Goal: Answer question/provide support: Share knowledge or assist other users

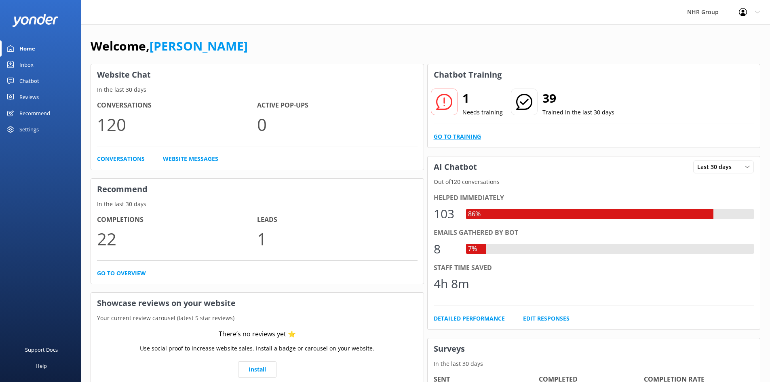
click at [460, 136] on link "Go to Training" at bounding box center [457, 136] width 47 height 9
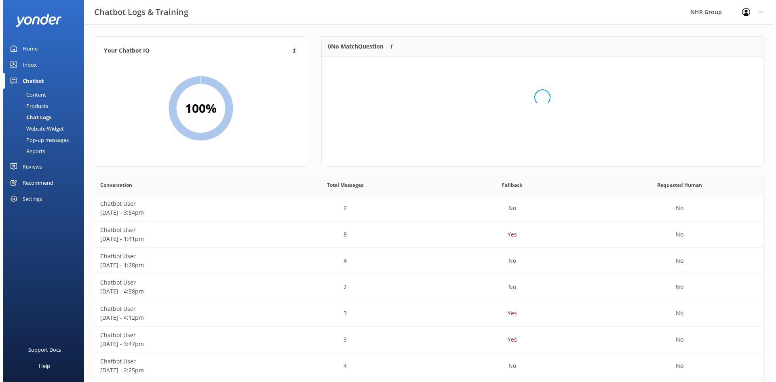
scroll to position [35, 435]
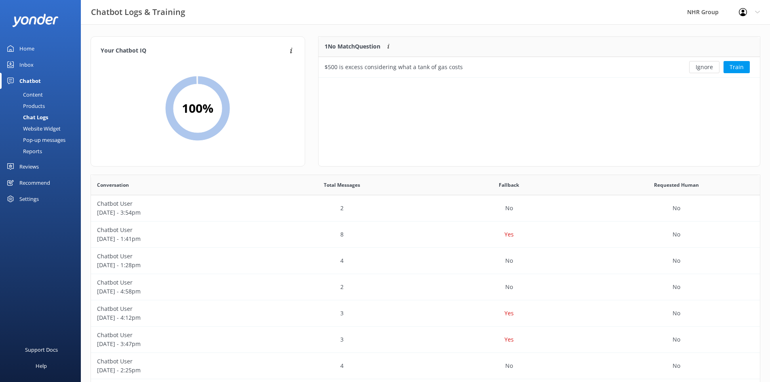
click at [30, 67] on div "Inbox" at bounding box center [26, 65] width 14 height 16
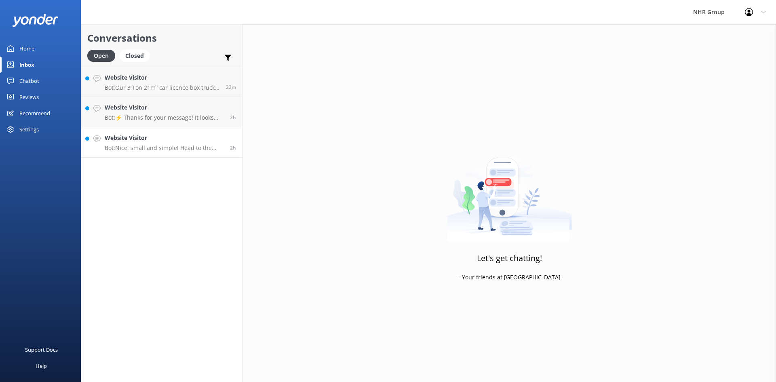
click at [127, 147] on p "Bot: Nice, small and simple! Head to the quiz to see what will suit you best, i…" at bounding box center [164, 147] width 119 height 7
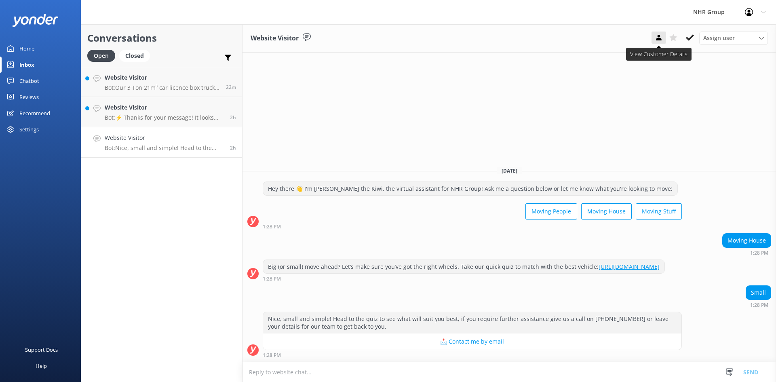
click at [658, 42] on icon at bounding box center [659, 38] width 8 height 8
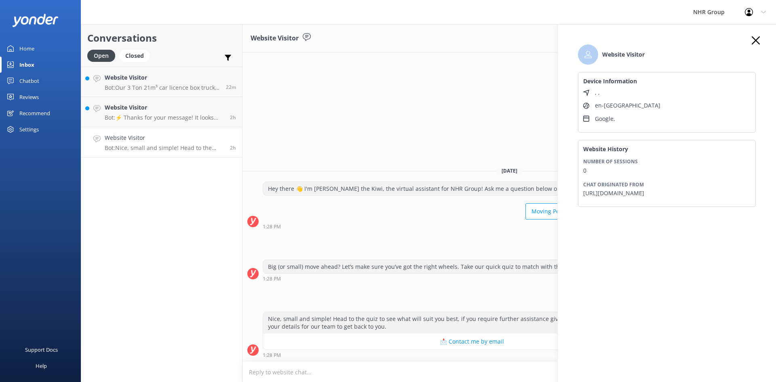
click at [762, 41] on div "Website Visitor Device Information , , en-NZ Google , Website History Number of…" at bounding box center [667, 129] width 194 height 186
click at [759, 39] on icon "button" at bounding box center [756, 40] width 8 height 8
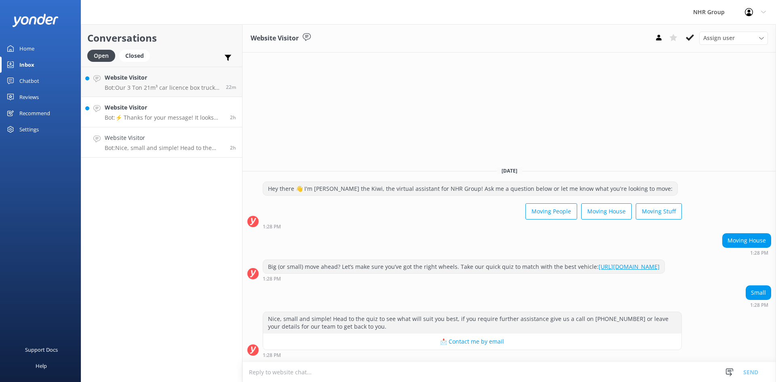
click at [148, 115] on p "Bot: ⚡ Thanks for your message! It looks like this one might be best handled by…" at bounding box center [164, 117] width 119 height 7
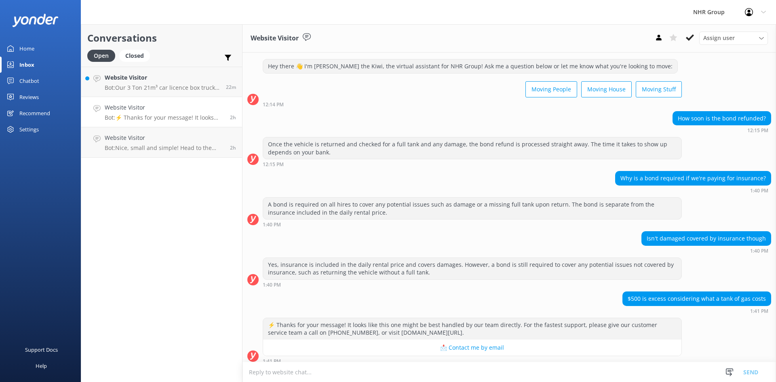
scroll to position [21, 0]
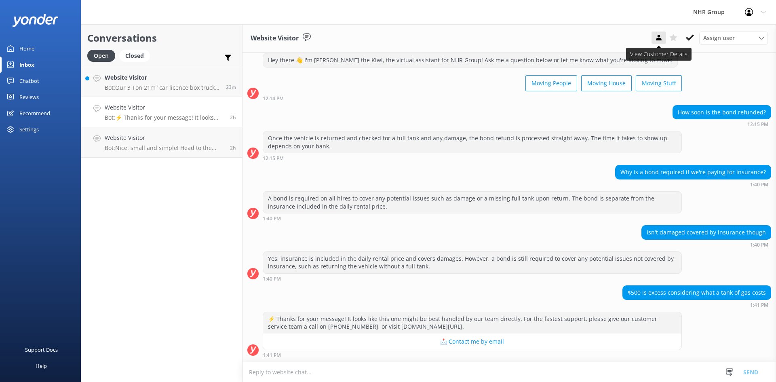
click at [655, 34] on icon at bounding box center [659, 38] width 8 height 8
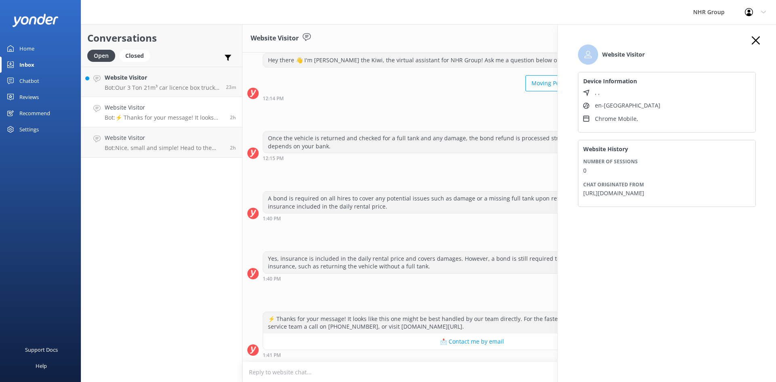
click at [758, 38] on icon "button" at bounding box center [756, 40] width 8 height 8
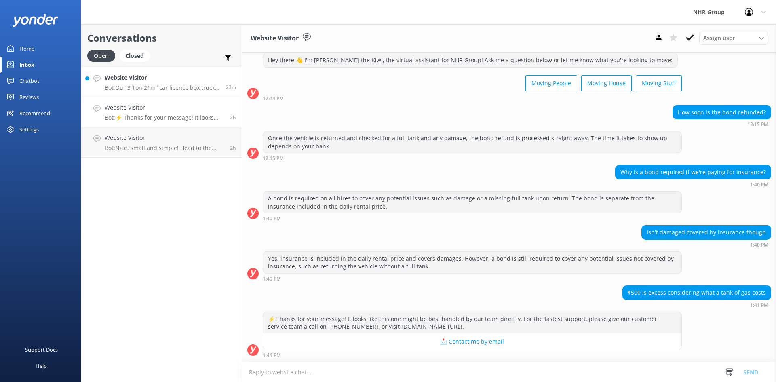
click at [163, 84] on div "Website Visitor Bot: Our 3 Ton 21m³ car licence box truck with tail lift starts…" at bounding box center [162, 81] width 115 height 17
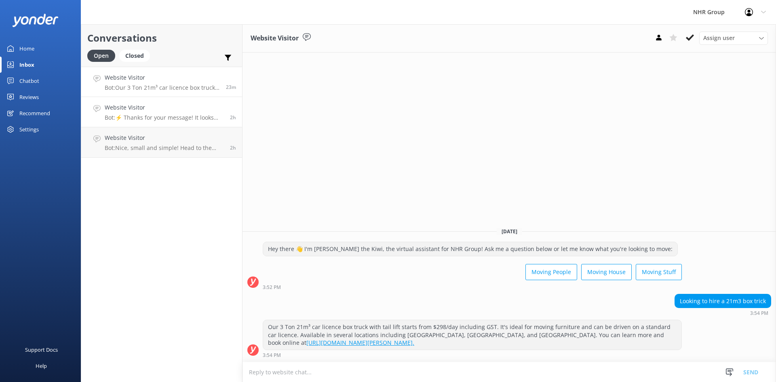
click at [147, 107] on h4 "Website Visitor" at bounding box center [164, 107] width 119 height 9
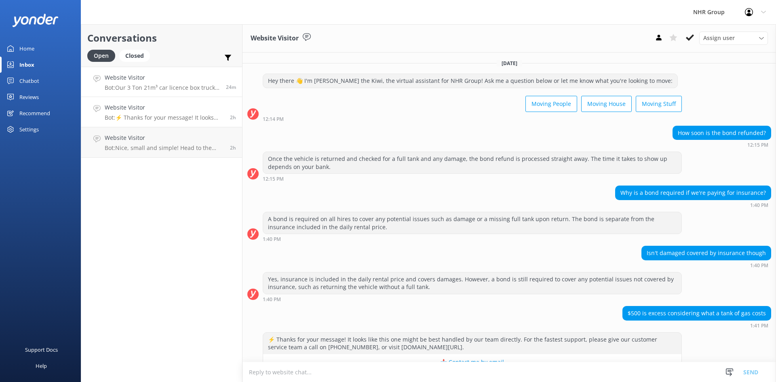
scroll to position [21, 0]
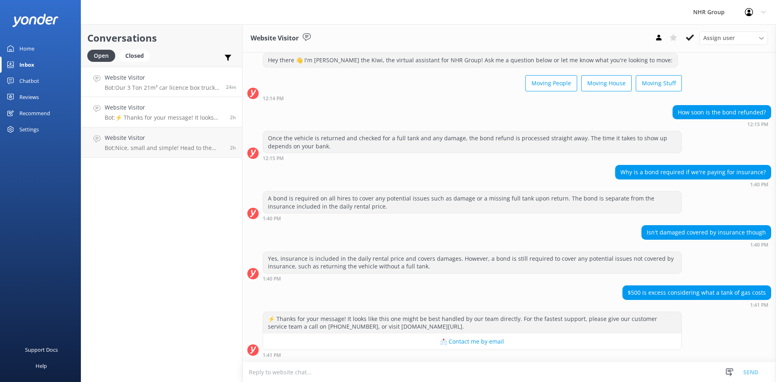
click at [148, 81] on h4 "Website Visitor" at bounding box center [162, 77] width 115 height 9
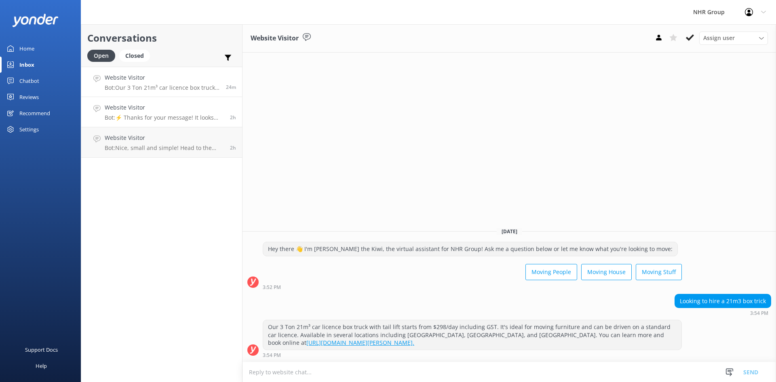
click at [124, 112] on h4 "Website Visitor" at bounding box center [164, 107] width 119 height 9
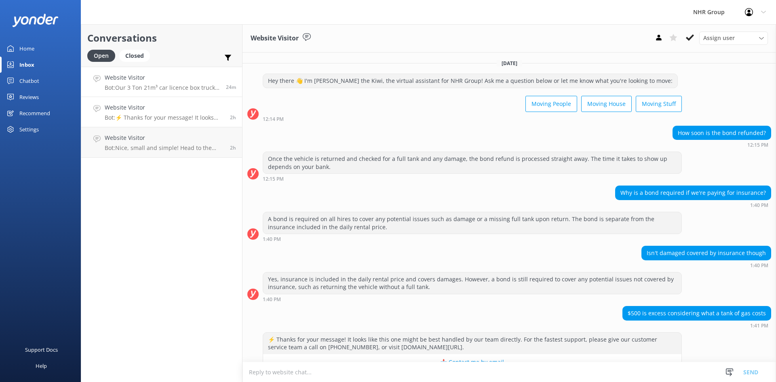
click at [140, 85] on p "Bot: Our 3 Ton 21m³ car licence box truck with tail lift starts from $298/day i…" at bounding box center [162, 87] width 115 height 7
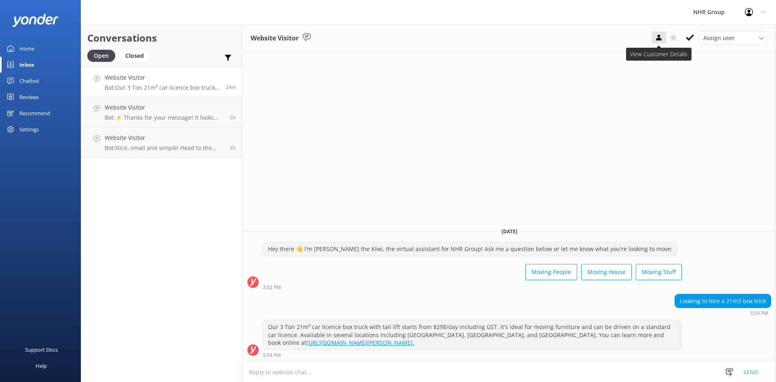
click at [661, 37] on icon at bounding box center [659, 38] width 8 height 8
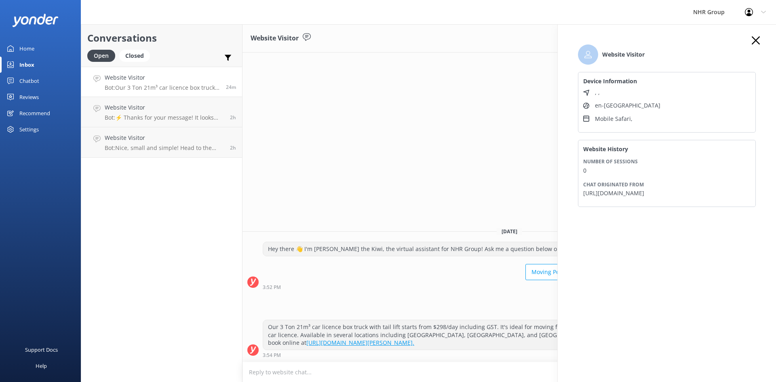
click at [757, 40] on icon "button" at bounding box center [756, 40] width 8 height 8
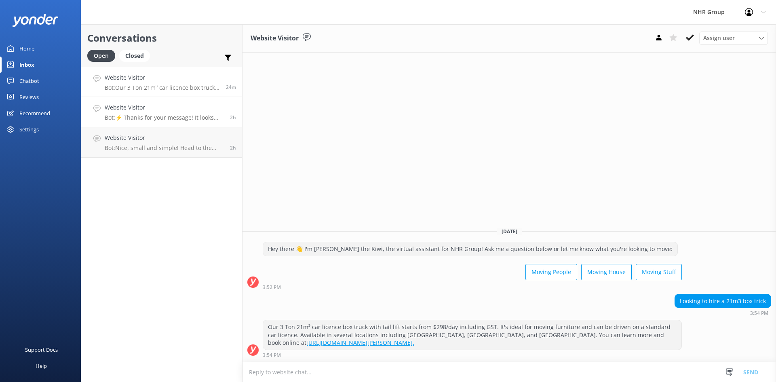
click at [166, 110] on h4 "Website Visitor" at bounding box center [164, 107] width 119 height 9
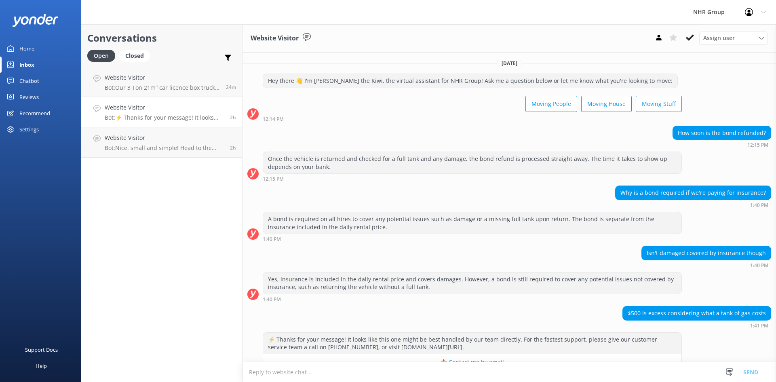
scroll to position [21, 0]
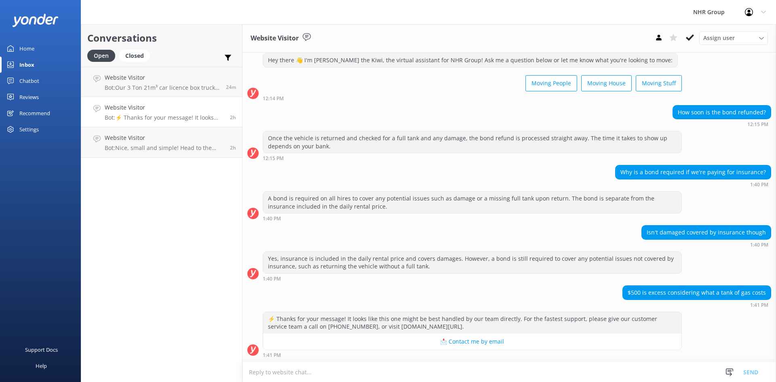
click at [25, 81] on div "Chatbot" at bounding box center [29, 81] width 20 height 16
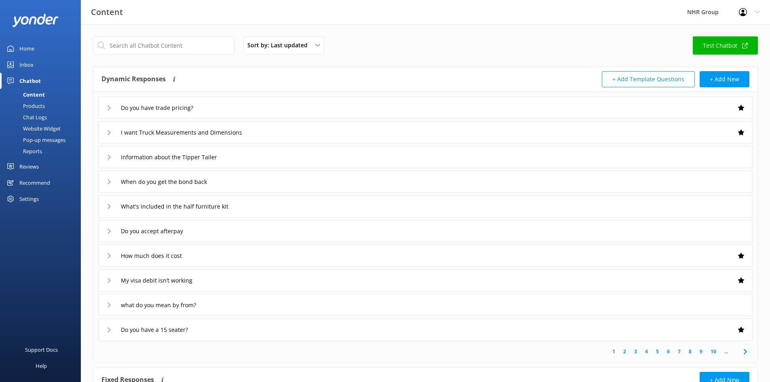
click at [22, 66] on div "Inbox" at bounding box center [26, 65] width 14 height 16
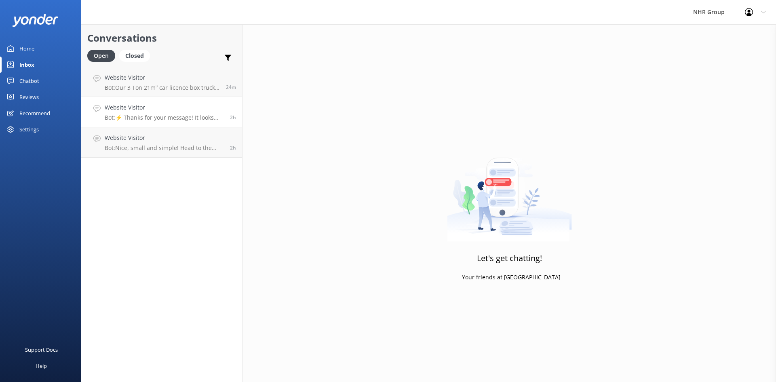
click at [157, 113] on div "Website Visitor Bot: ⚡ Thanks for your message! It looks like this one might be…" at bounding box center [164, 112] width 119 height 18
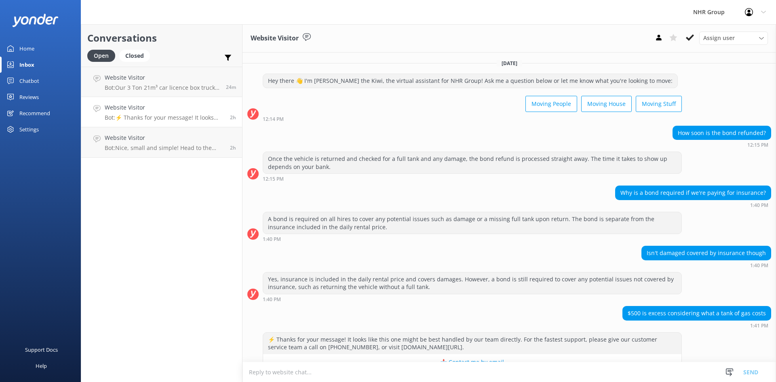
scroll to position [21, 0]
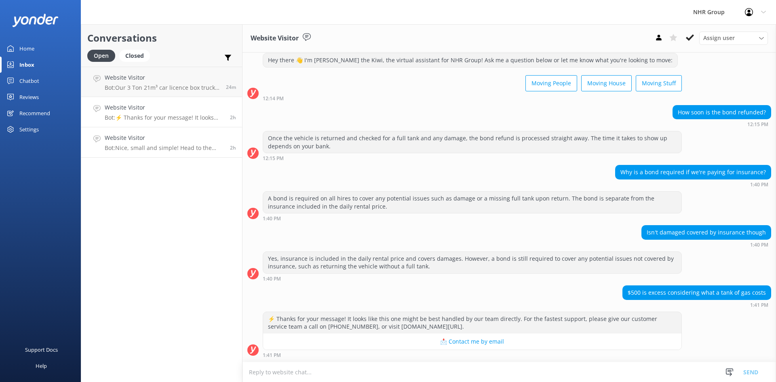
click at [140, 134] on h4 "Website Visitor" at bounding box center [164, 137] width 119 height 9
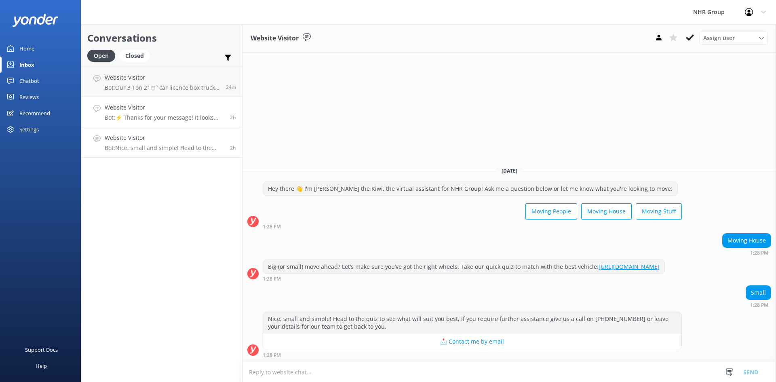
click at [142, 118] on p "Bot: ⚡ Thanks for your message! It looks like this one might be best handled by…" at bounding box center [164, 117] width 119 height 7
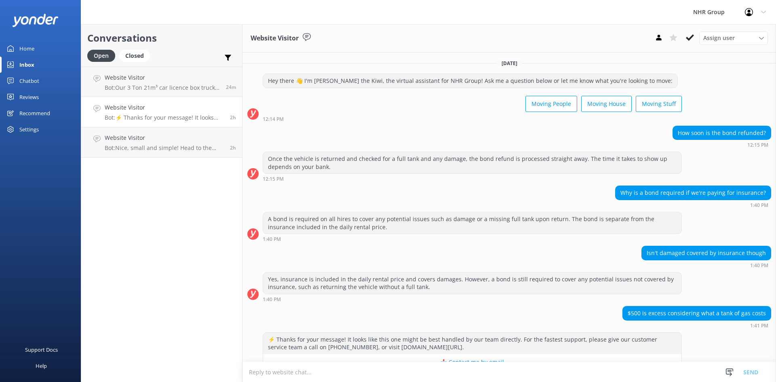
scroll to position [21, 0]
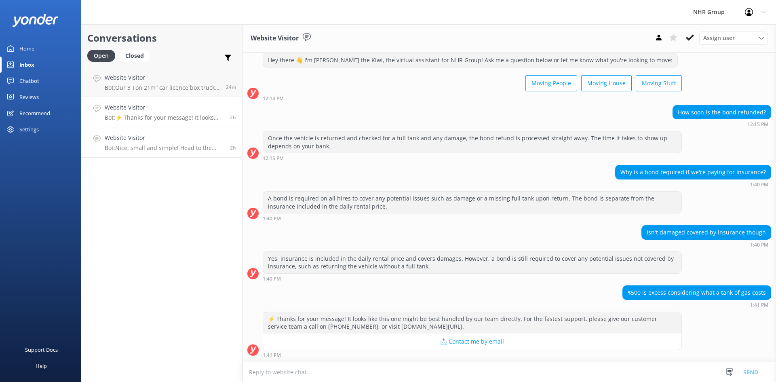
click at [155, 137] on h4 "Website Visitor" at bounding box center [164, 137] width 119 height 9
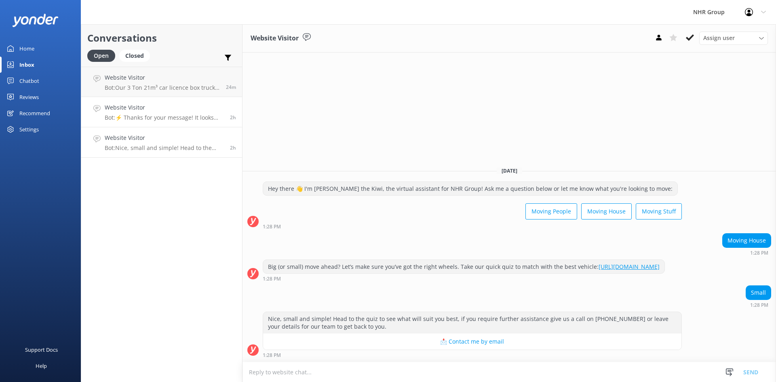
click at [156, 109] on h4 "Website Visitor" at bounding box center [164, 107] width 119 height 9
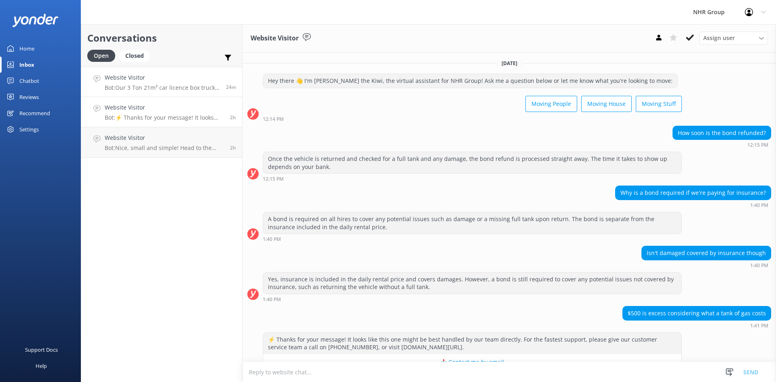
scroll to position [21, 0]
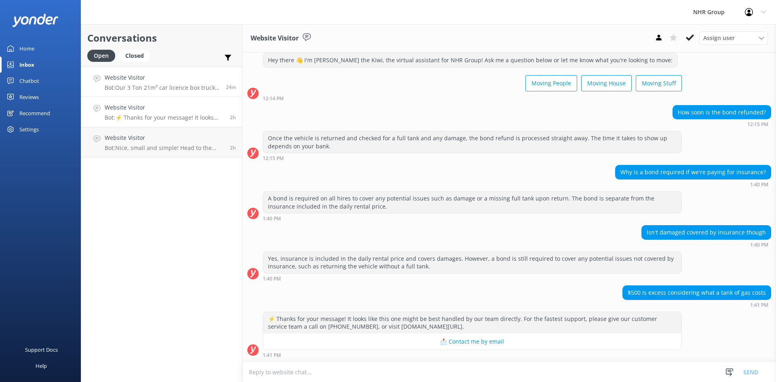
click at [149, 82] on div "Website Visitor Bot: Our 3 Ton 21m³ car licence box truck with tail lift starts…" at bounding box center [162, 81] width 115 height 17
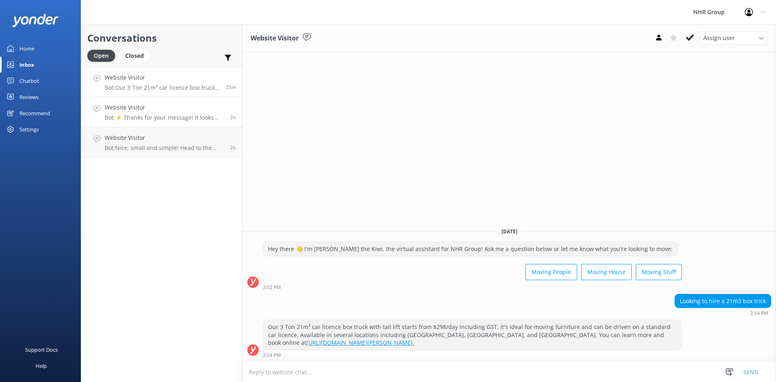
click at [153, 107] on h4 "Website Visitor" at bounding box center [164, 107] width 119 height 9
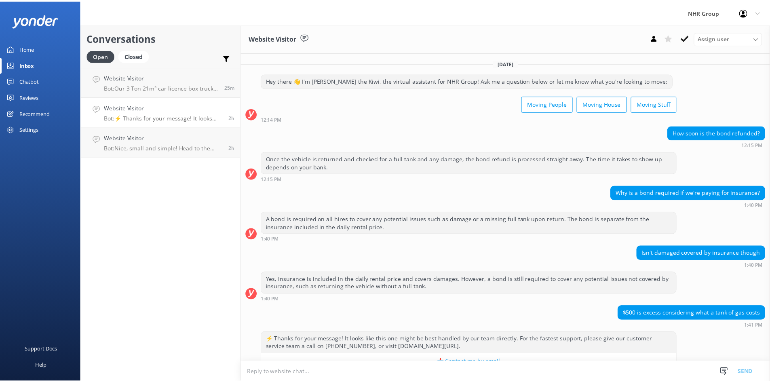
scroll to position [21, 0]
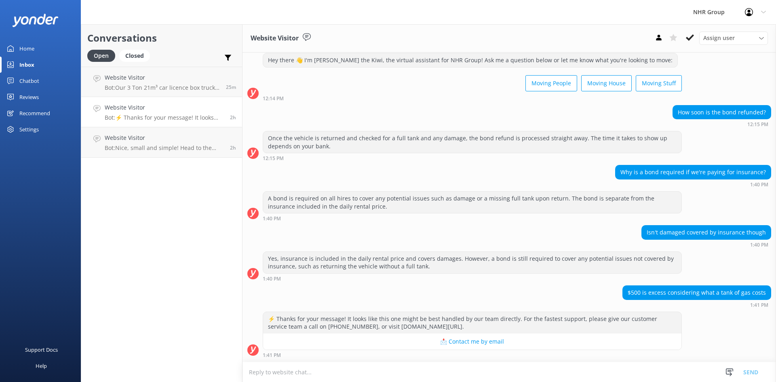
click at [32, 50] on div "Home" at bounding box center [26, 48] width 15 height 16
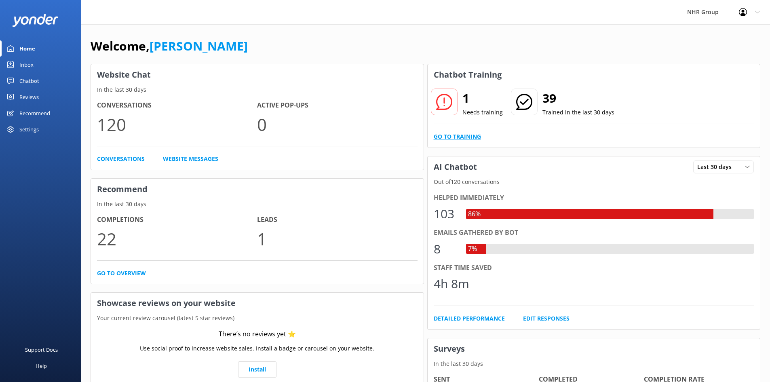
click at [447, 137] on link "Go to Training" at bounding box center [457, 136] width 47 height 9
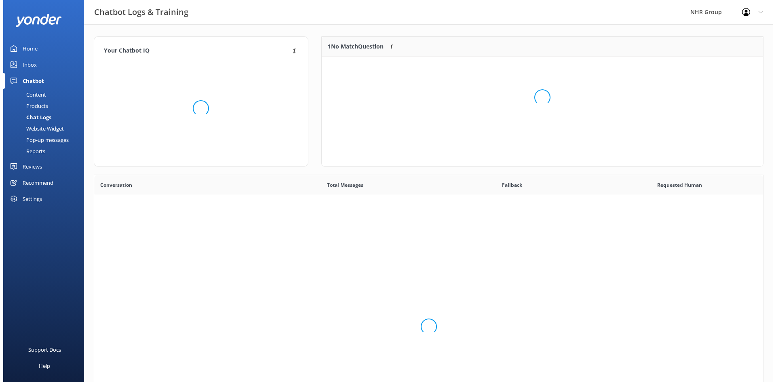
scroll to position [277, 663]
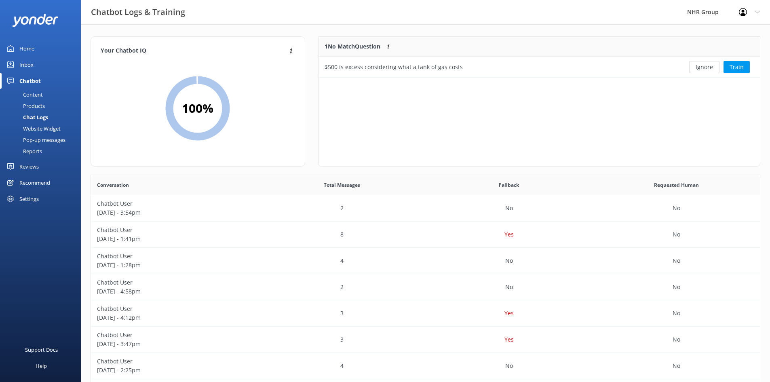
click at [34, 93] on div "Content" at bounding box center [24, 94] width 38 height 11
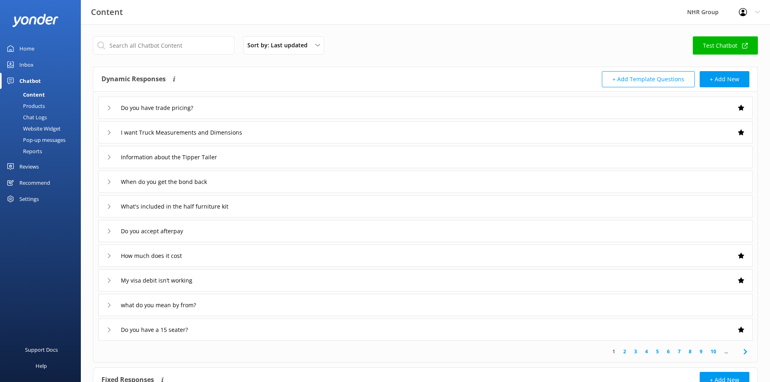
click at [29, 65] on div "Inbox" at bounding box center [26, 65] width 14 height 16
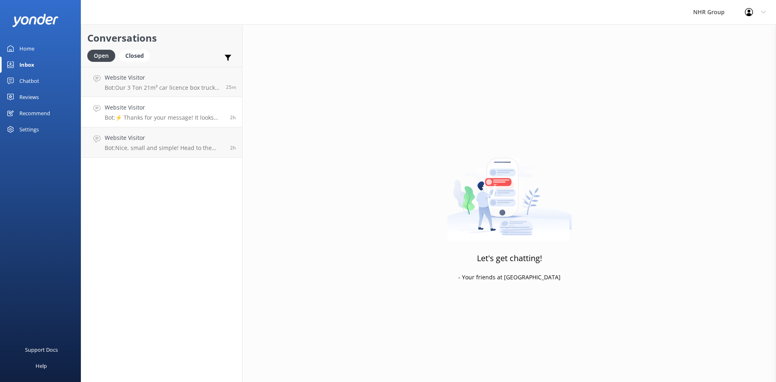
click at [188, 114] on p "Bot: ⚡ Thanks for your message! It looks like this one might be best handled by…" at bounding box center [164, 117] width 119 height 7
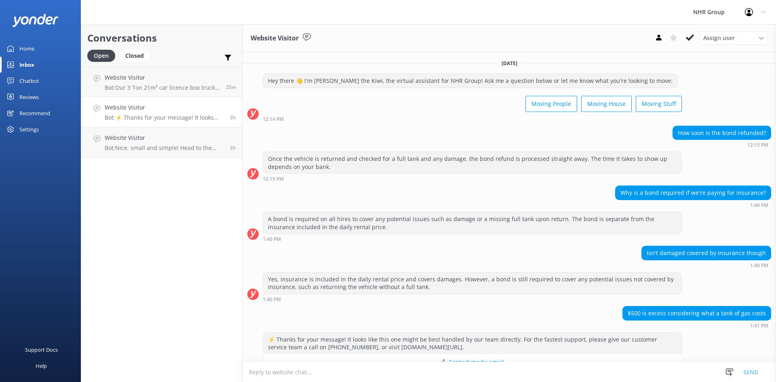
scroll to position [21, 0]
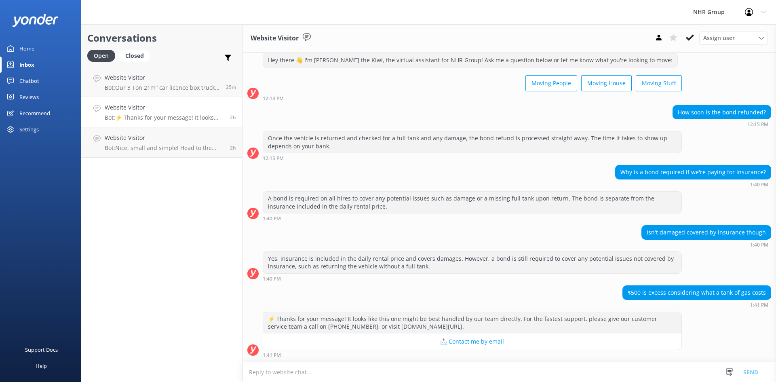
click at [17, 76] on link "Chatbot" at bounding box center [40, 81] width 81 height 16
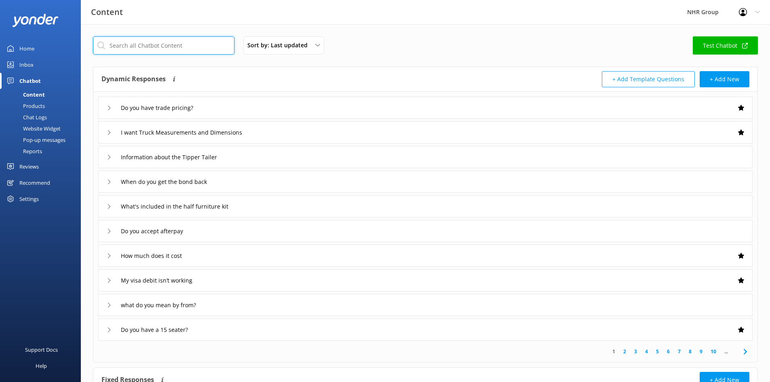
drag, startPoint x: 149, startPoint y: 45, endPoint x: 151, endPoint y: 41, distance: 4.5
click at [151, 41] on input "text" at bounding box center [164, 45] width 142 height 18
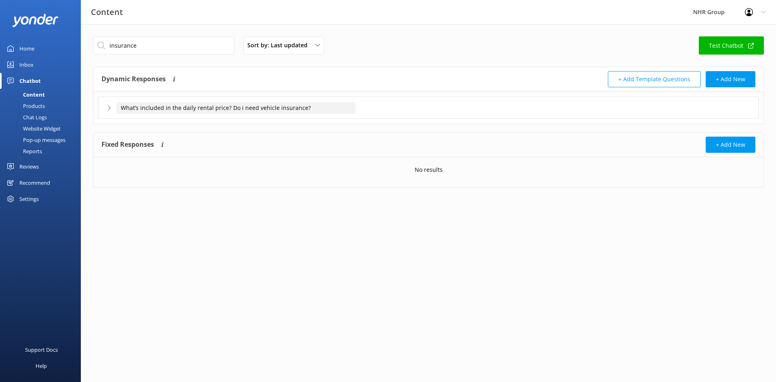
click at [223, 107] on input "What’s included in the daily rental price? Do i need vehicle insurance?" at bounding box center [235, 108] width 239 height 12
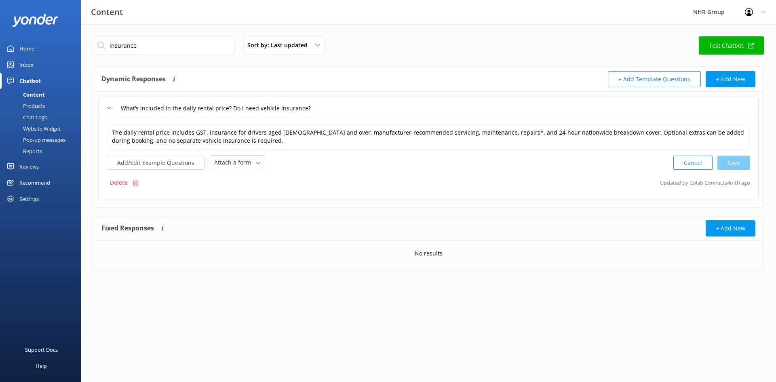
click at [111, 110] on icon at bounding box center [109, 108] width 5 height 5
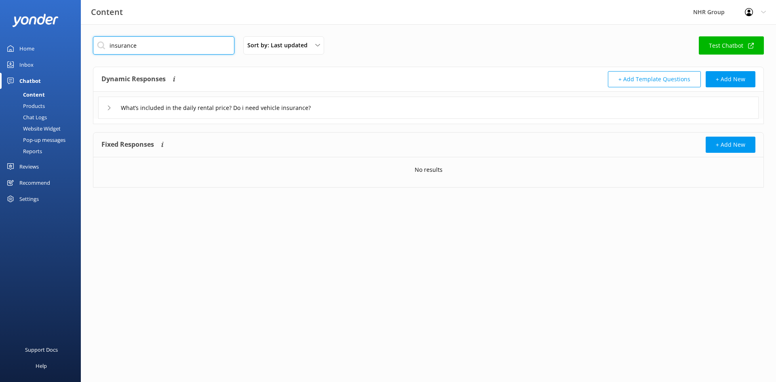
click at [150, 44] on input "insurance" at bounding box center [164, 45] width 142 height 18
type input "i"
type input "d"
type input "i"
type input "5"
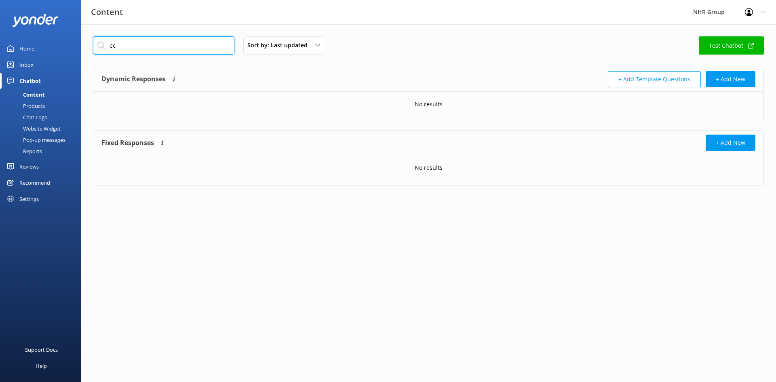
type input "e"
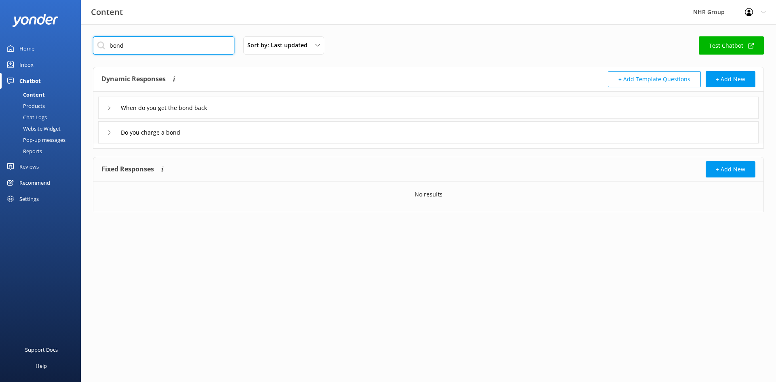
type input "bond"
click at [201, 135] on div "Do you charge a bond" at bounding box center [428, 132] width 661 height 22
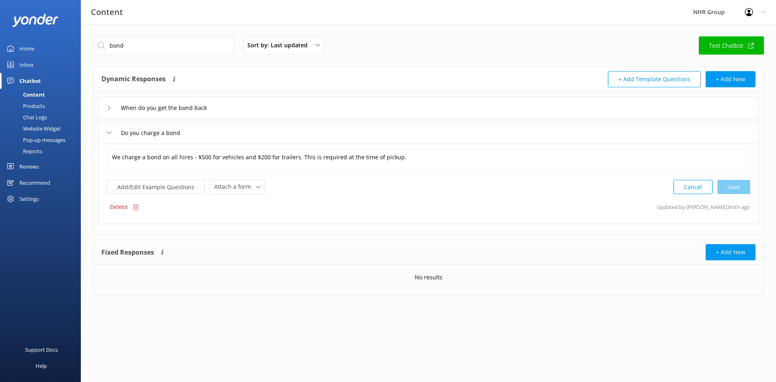
click at [236, 106] on div "When do you get the bond back" at bounding box center [428, 108] width 661 height 22
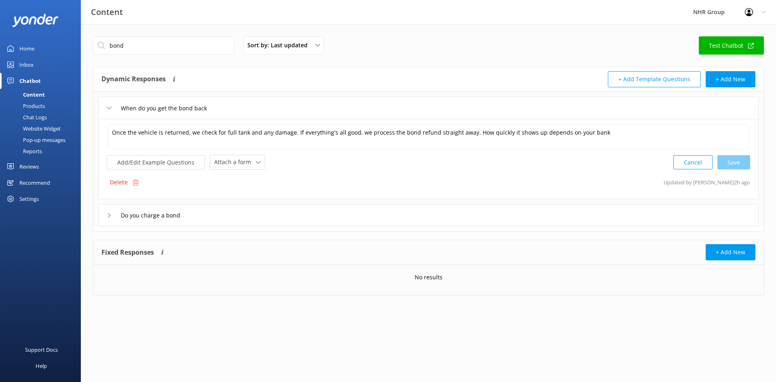
click at [228, 102] on div "When do you get the bond back" at bounding box center [428, 108] width 661 height 22
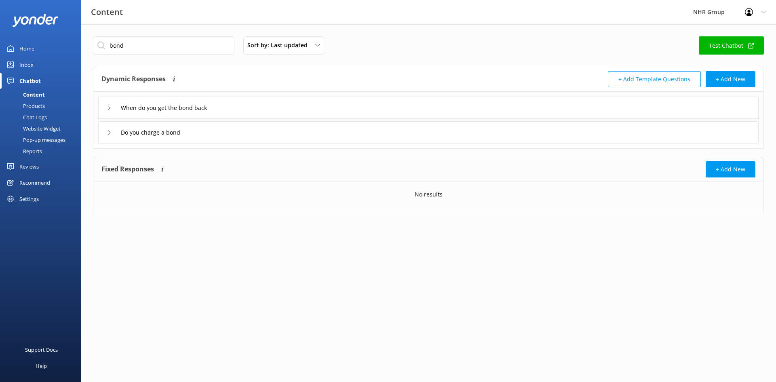
click at [34, 92] on div "Content" at bounding box center [25, 94] width 40 height 11
click at [27, 64] on div "Inbox" at bounding box center [26, 65] width 14 height 16
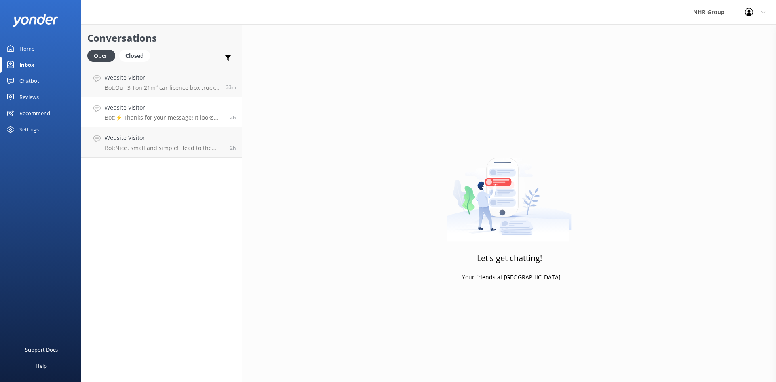
click at [151, 110] on h4 "Website Visitor" at bounding box center [164, 107] width 119 height 9
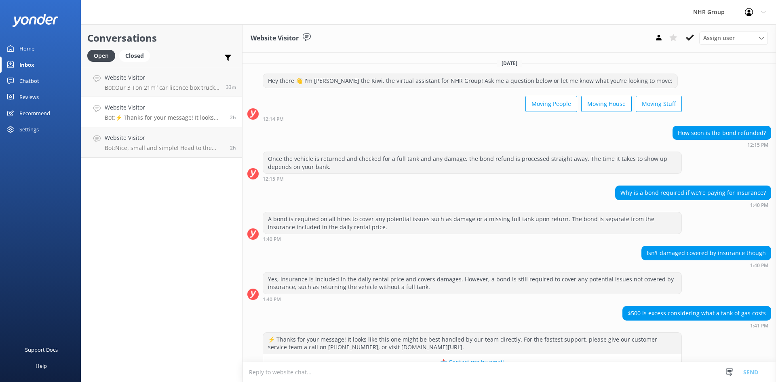
click at [37, 47] on link "Home" at bounding box center [40, 48] width 81 height 16
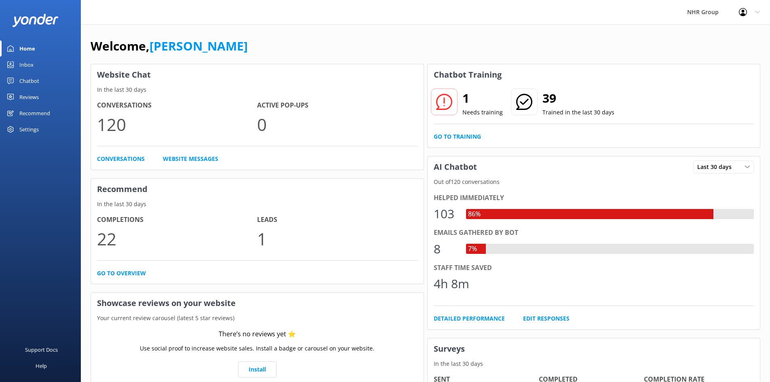
click at [229, 87] on p "In the last 30 days" at bounding box center [257, 89] width 333 height 9
